Goal: Browse casually: Explore the website without a specific task or goal

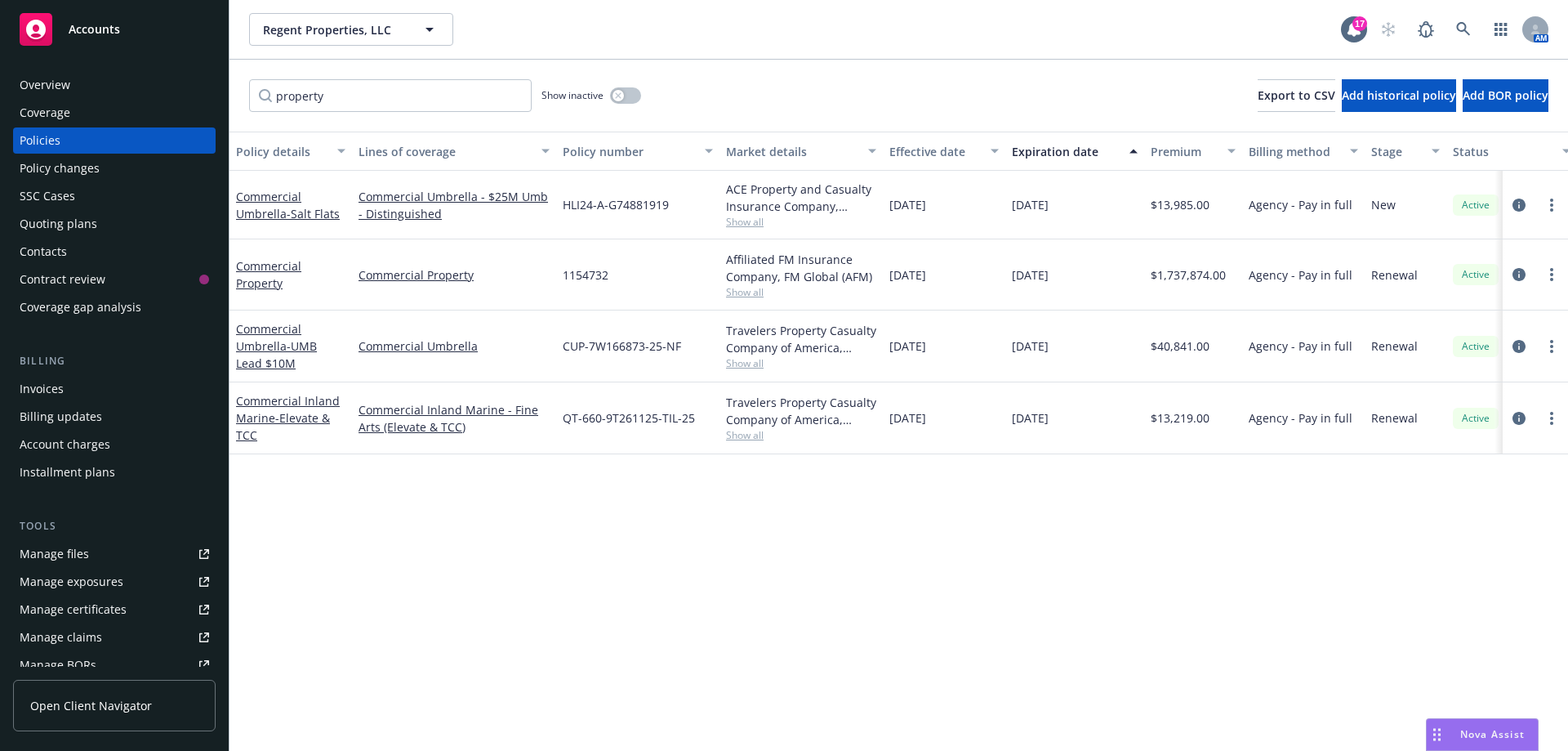
scroll to position [237, 0]
